Goal: Task Accomplishment & Management: Use online tool/utility

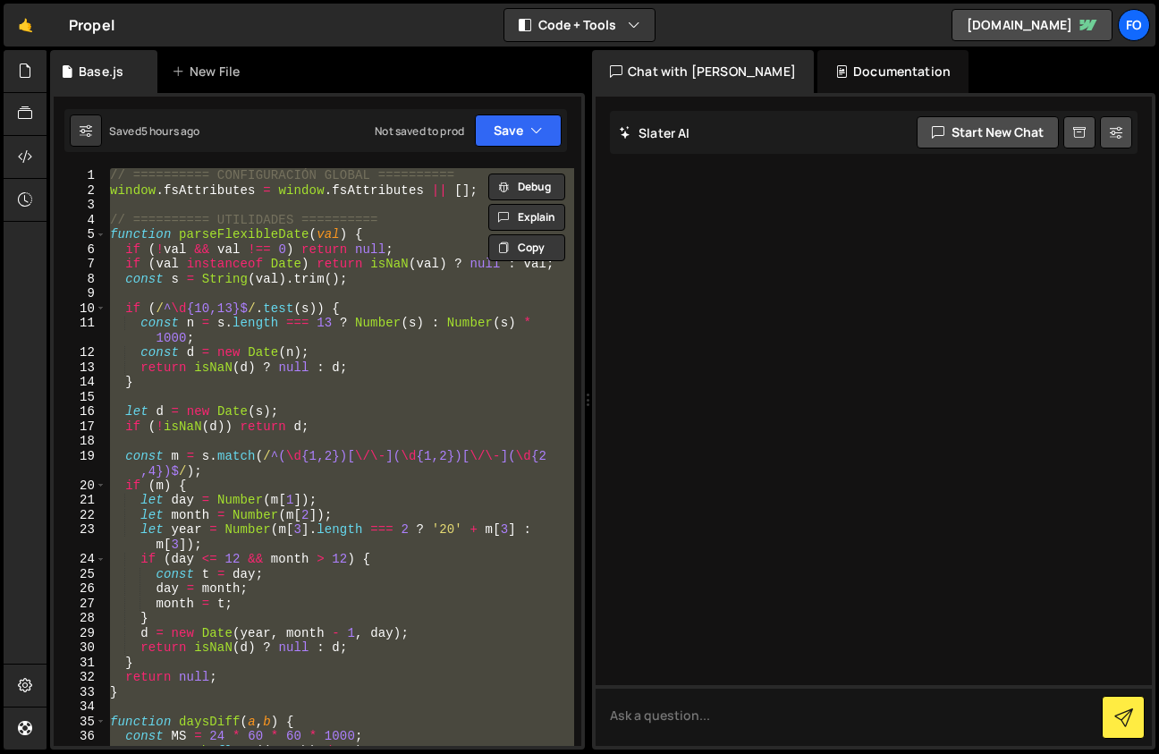
click at [401, 456] on div "// ========== CONFIGURACIÓN GLOBAL ========== window . fsAttributes = window . …" at bounding box center [340, 457] width 468 height 578
paste textarea "🚀 Sistema con hooks de filtrado inteligente y modales completo inicializado cor…"
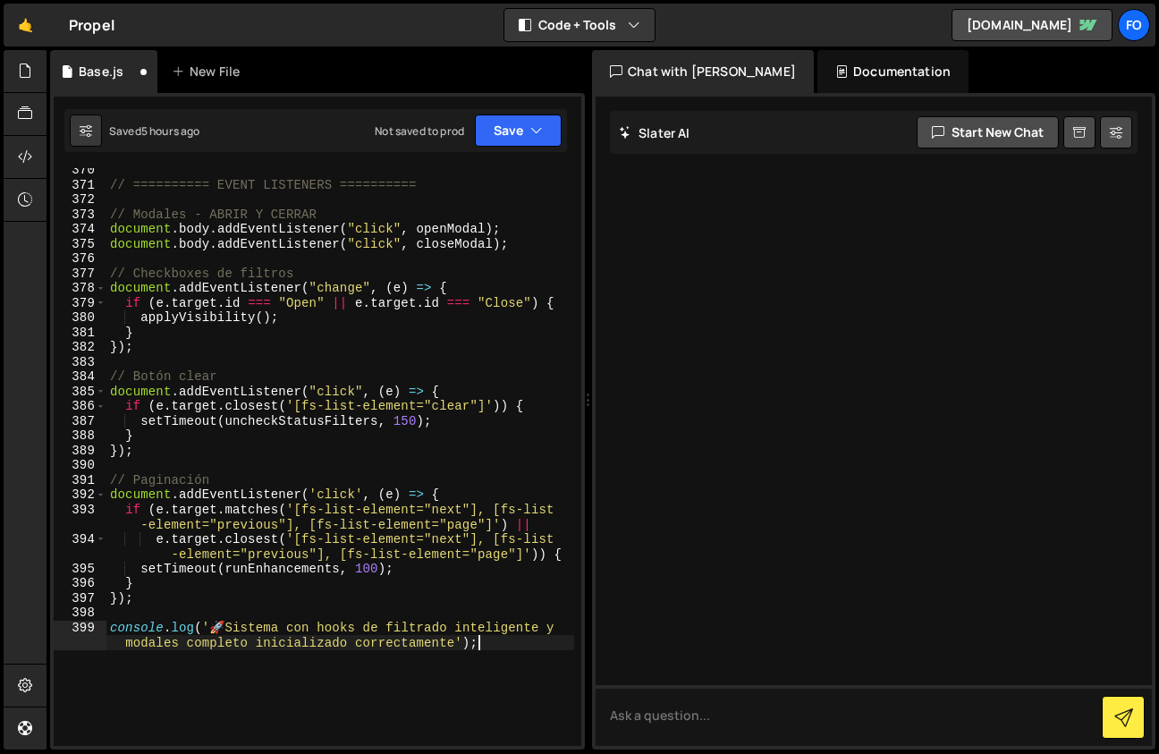
scroll to position [6528, 0]
click at [526, 132] on button "Save" at bounding box center [518, 130] width 87 height 32
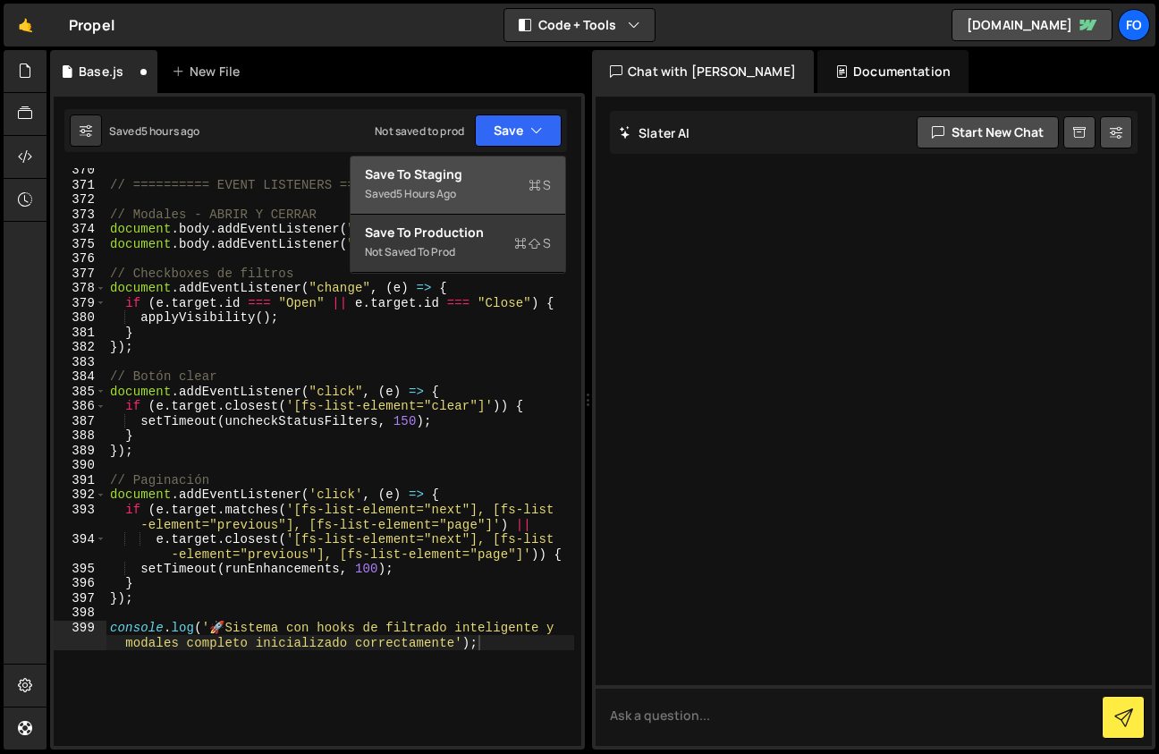
click at [504, 174] on div "Save to Staging S" at bounding box center [458, 174] width 186 height 18
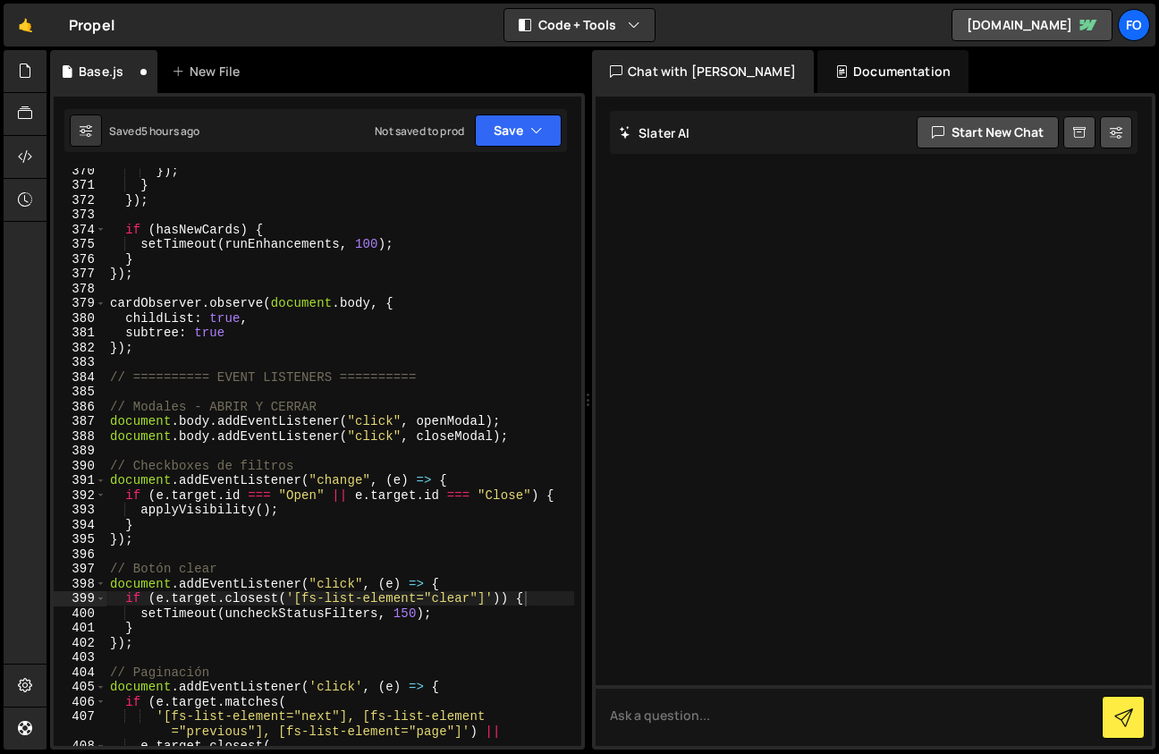
scroll to position [6453, 0]
type textarea "});"
click at [390, 272] on div "}) ; } }) ; if ( hasNewCards ) { setTimeout ( runEnhancements , 100 ) ; } }) ; …" at bounding box center [340, 474] width 468 height 622
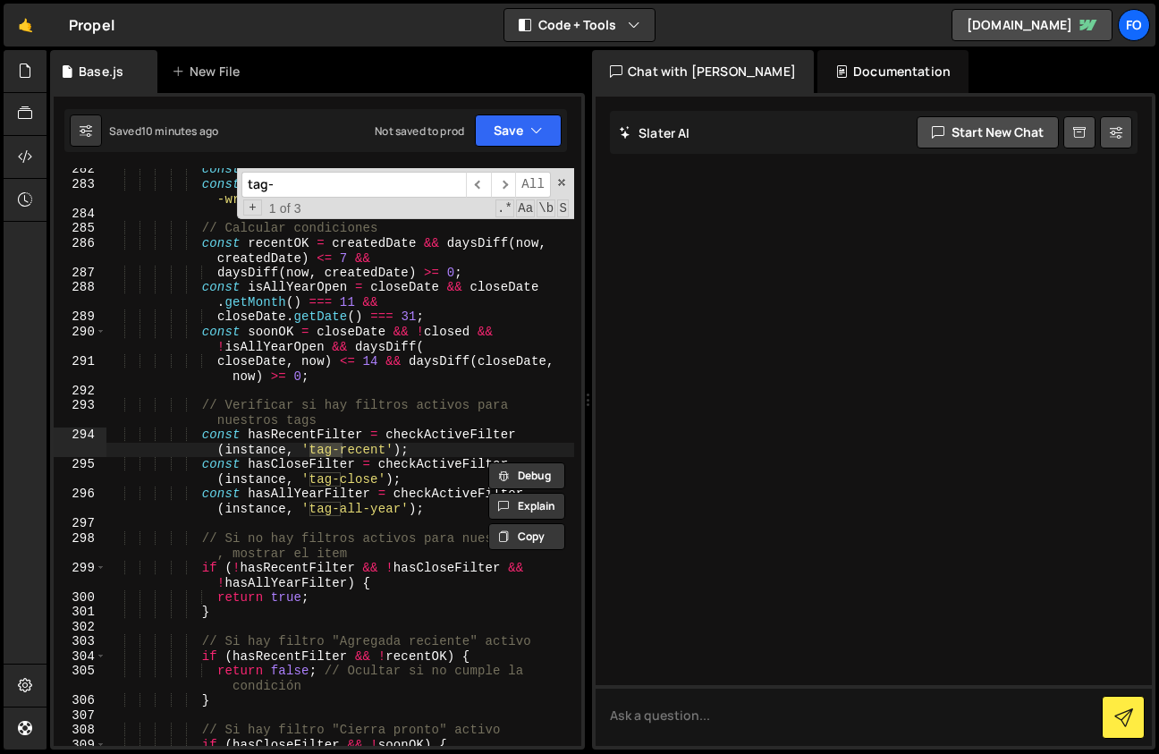
scroll to position [4846, 0]
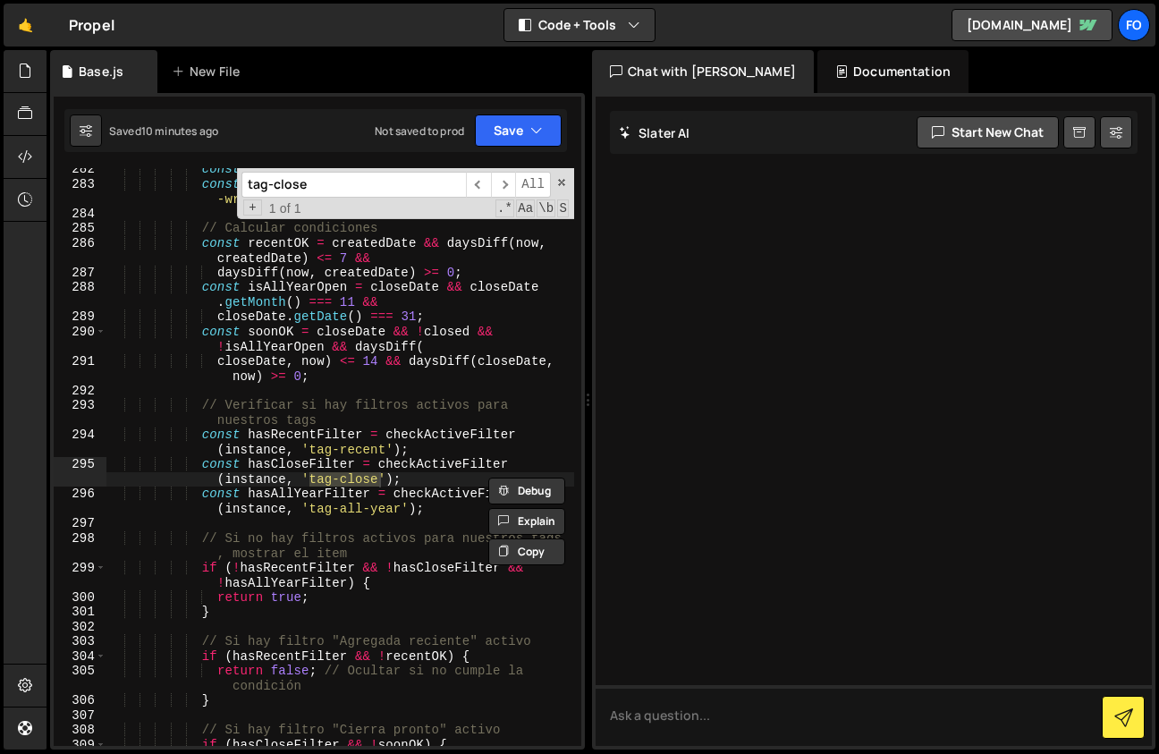
type input "tag-close"
type textarea "const hasRecentFilter = checkActiveFilter(instance, 'tag-recent');"
click at [385, 453] on div "const closeDate = parseFlexibleDate ( closeAttr ) ; const closed = ! card . clo…" at bounding box center [340, 473] width 468 height 622
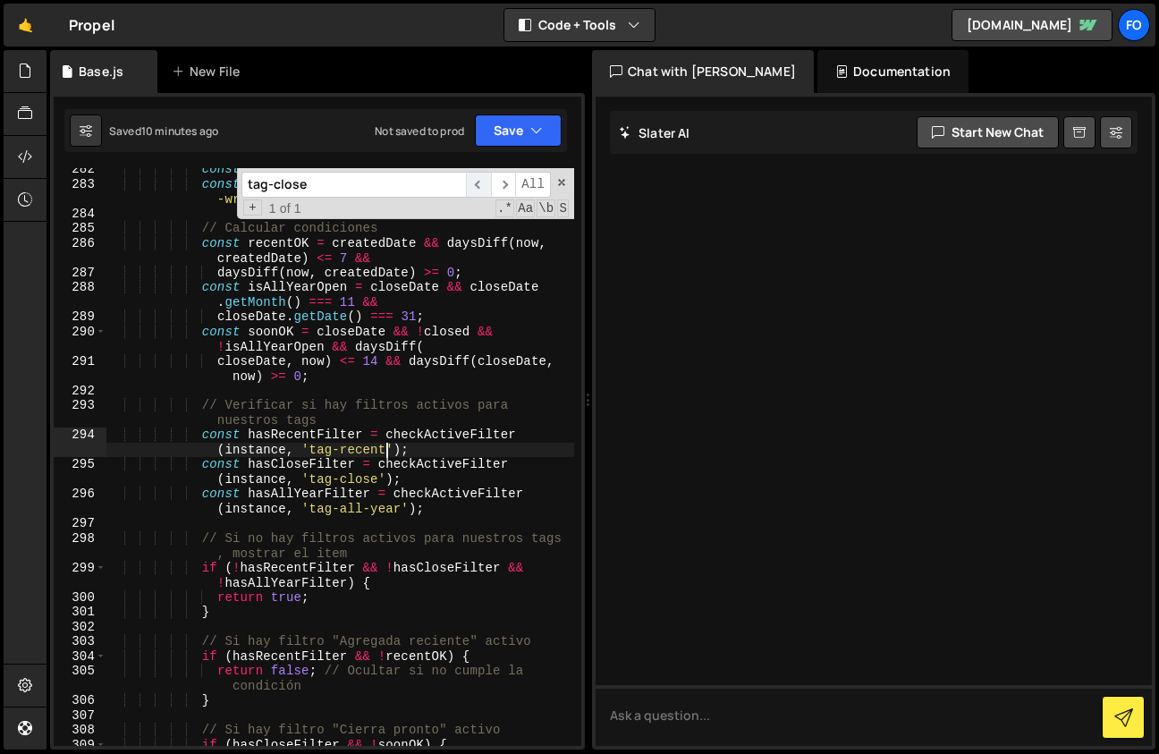
click at [478, 185] on span "​" at bounding box center [478, 185] width 25 height 26
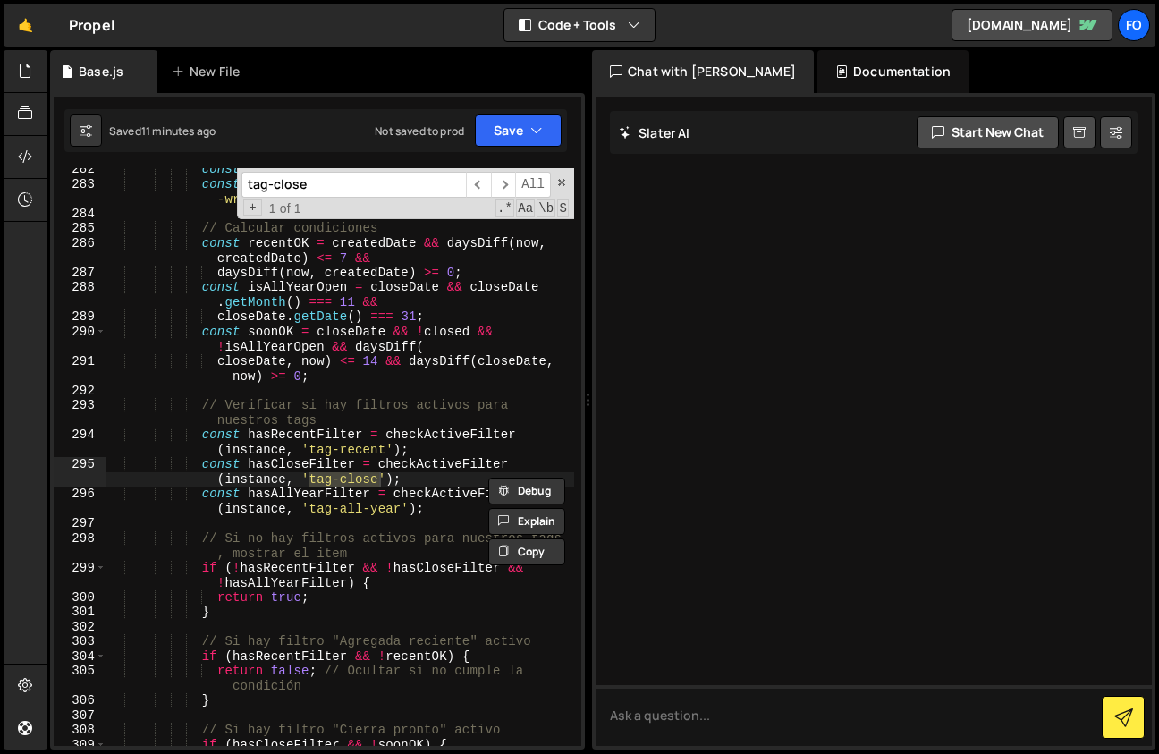
paste input "all-year"
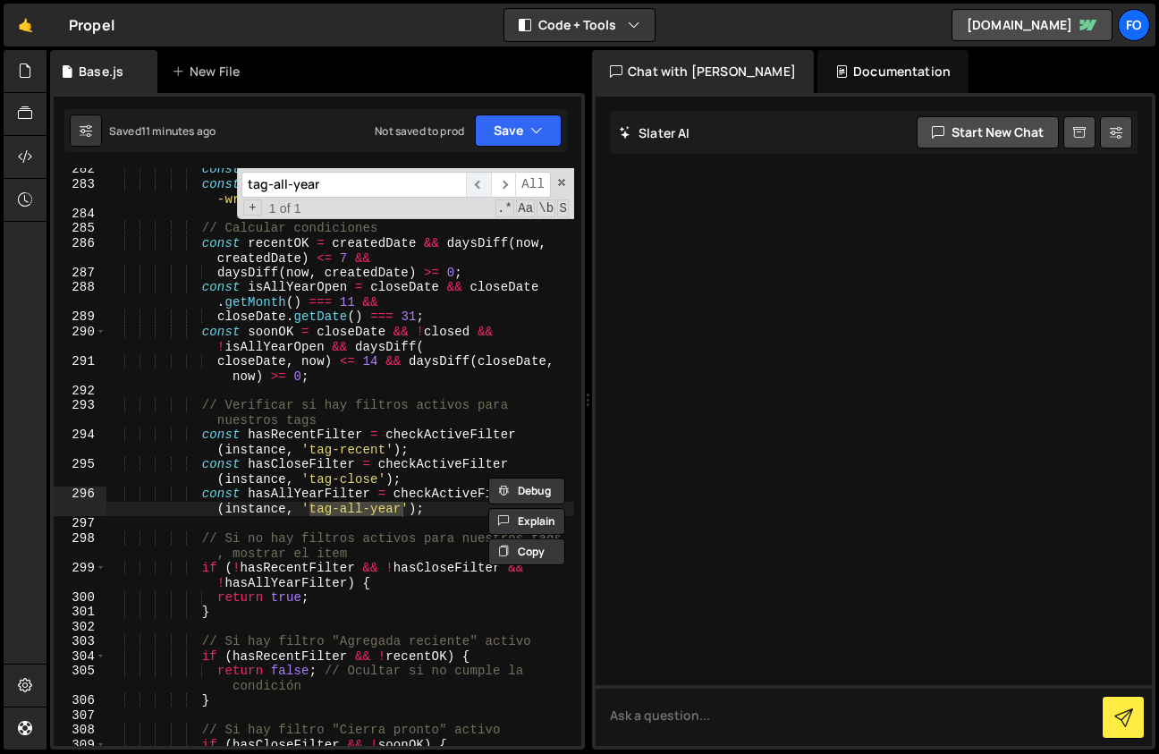
type input "tag-all-year"
click at [486, 192] on span "​" at bounding box center [478, 185] width 25 height 26
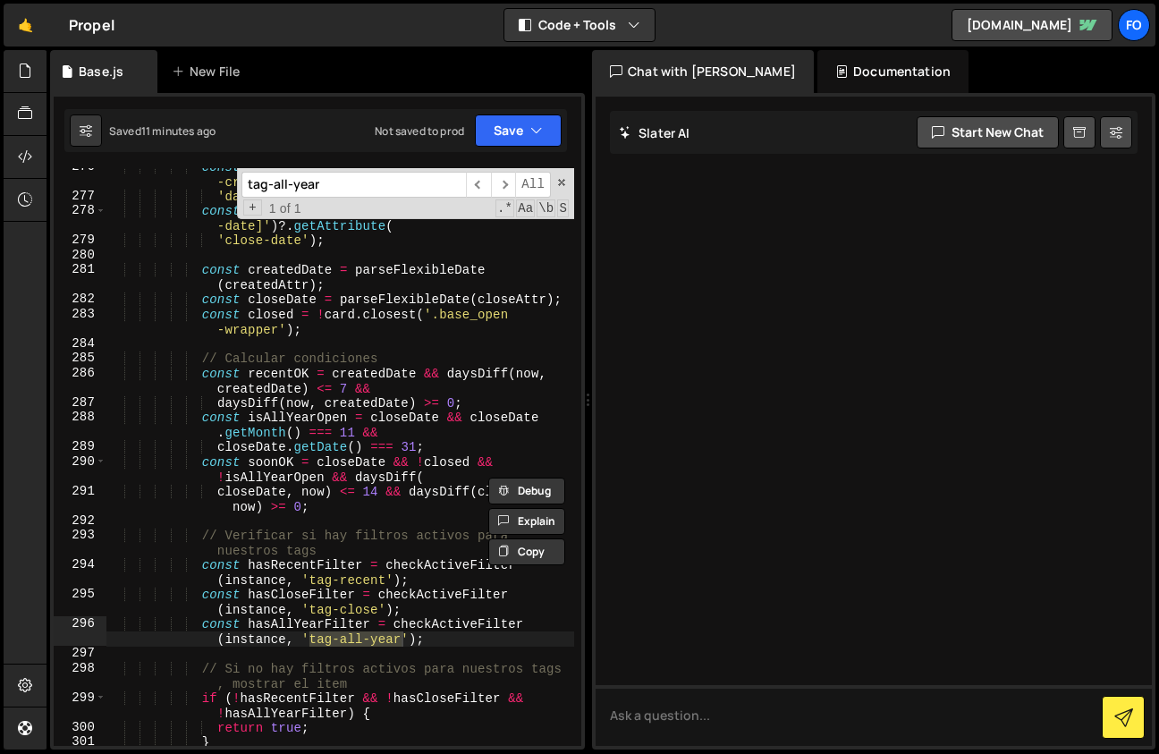
scroll to position [4699, 0]
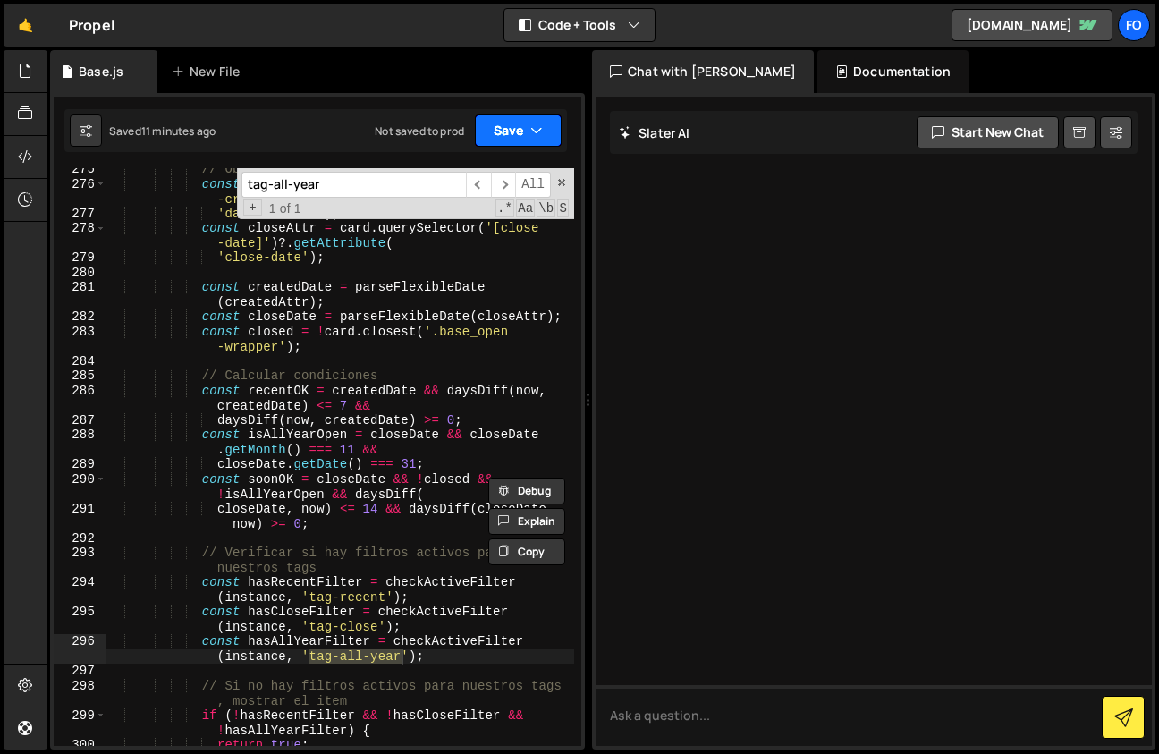
click at [529, 128] on button "Save" at bounding box center [518, 130] width 87 height 32
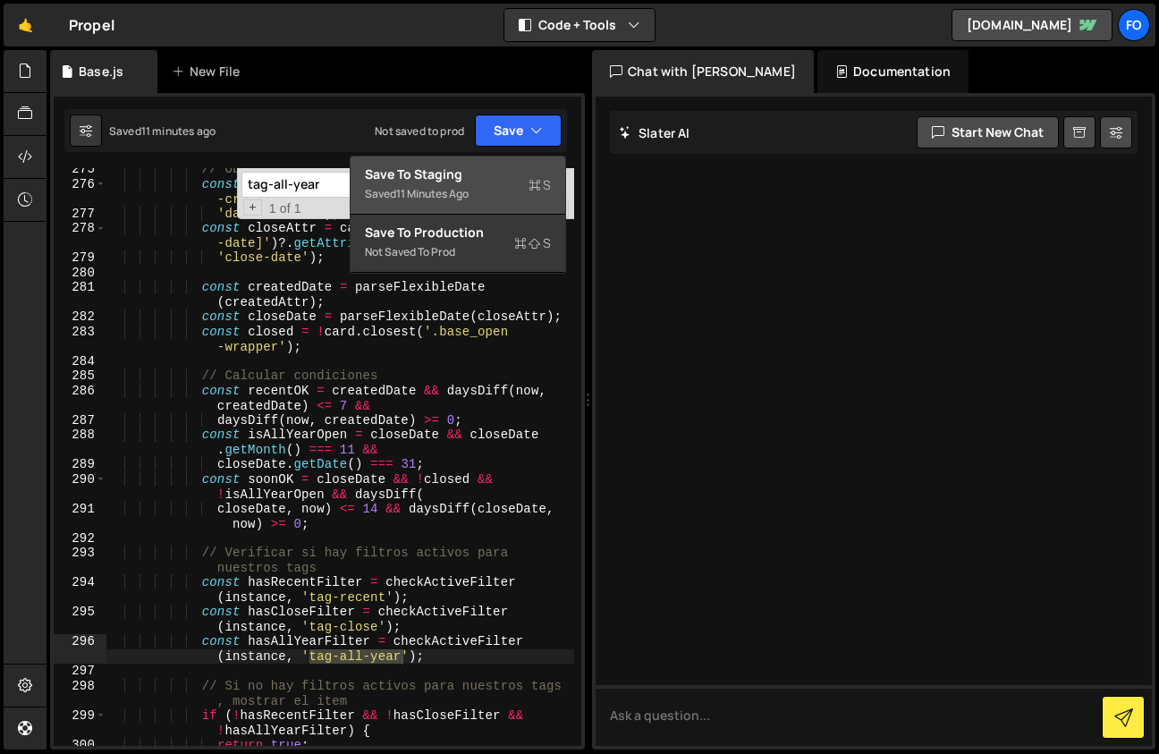
click at [490, 191] on div "Saved 11 minutes ago" at bounding box center [458, 193] width 186 height 21
